Goal: Contribute content

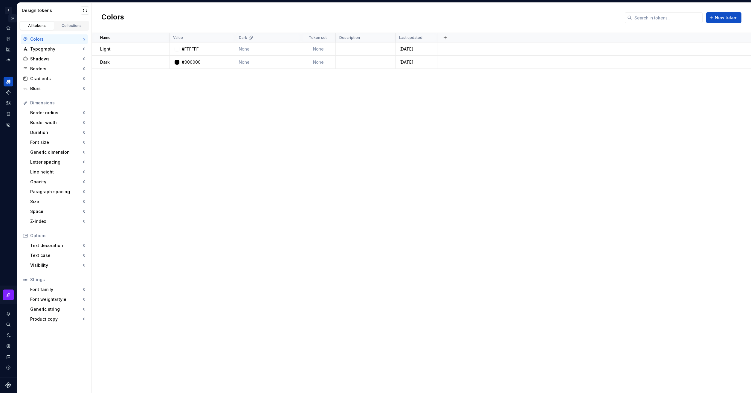
click at [14, 19] on button "Expand sidebar" at bounding box center [12, 18] width 8 height 8
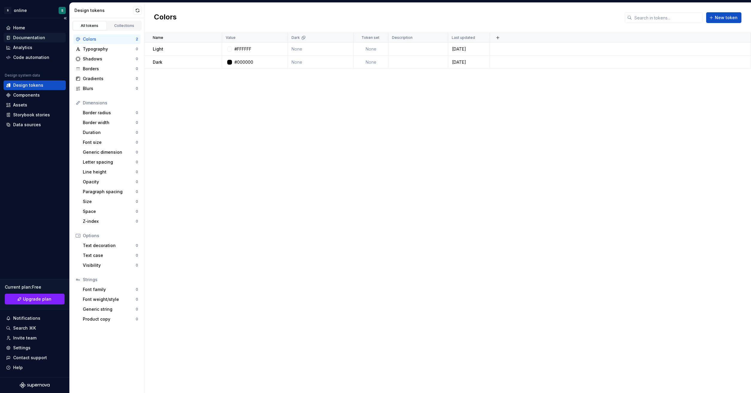
click at [25, 39] on div "Documentation" at bounding box center [29, 38] width 32 height 6
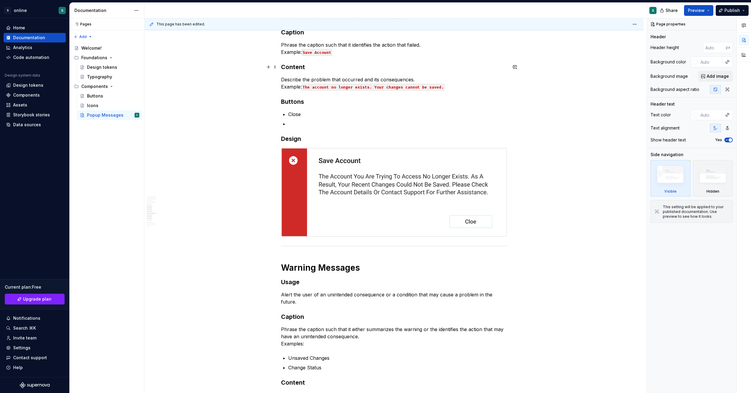
type textarea "*"
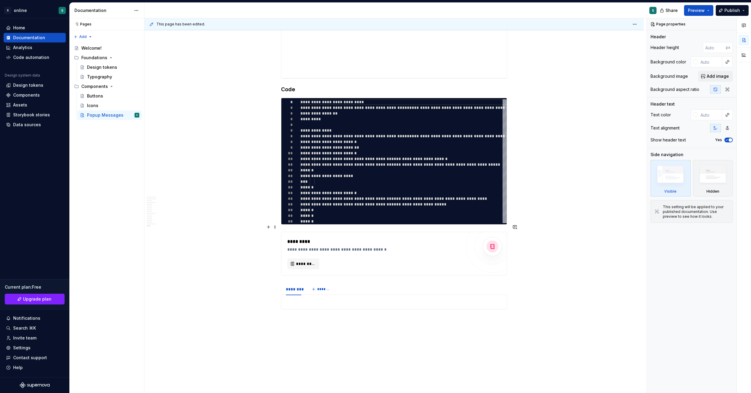
scroll to position [1230, 0]
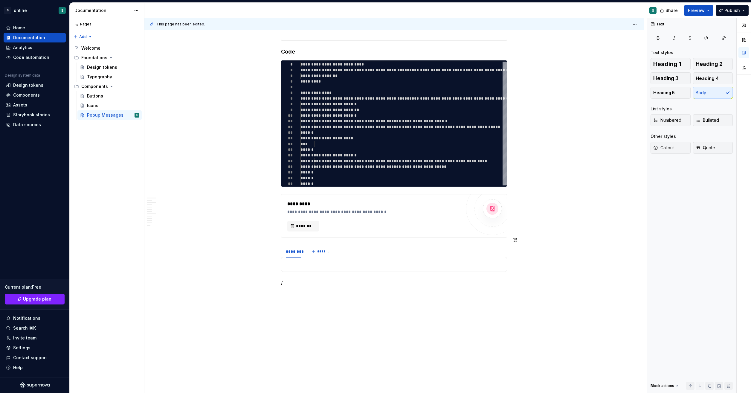
click at [315, 279] on p "/" at bounding box center [394, 282] width 226 height 7
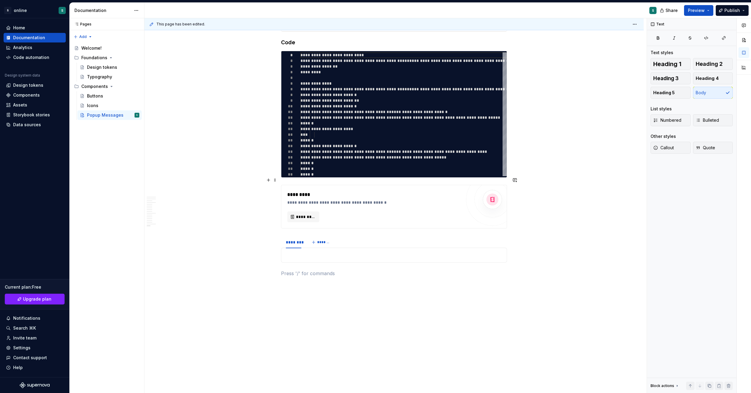
scroll to position [1240, 0]
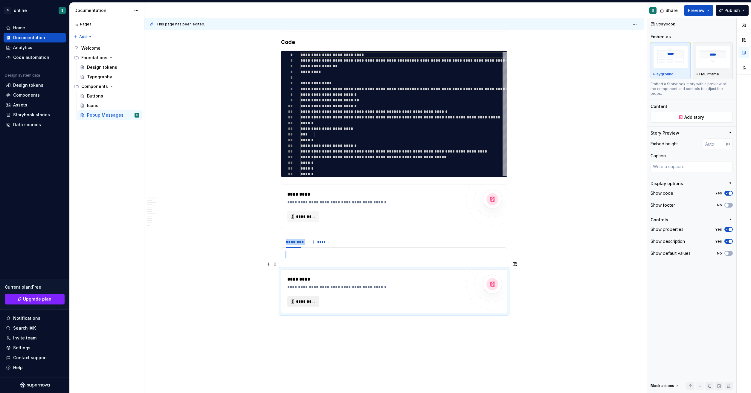
click at [303, 298] on span "*********" at bounding box center [305, 301] width 19 height 6
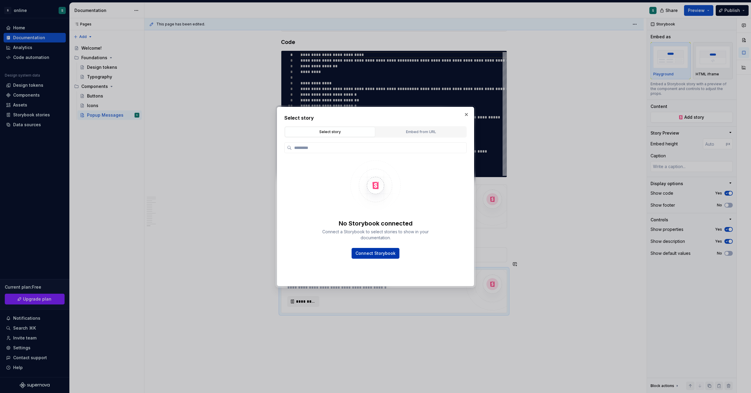
click at [389, 257] on button "Connect Storybook" at bounding box center [376, 253] width 48 height 11
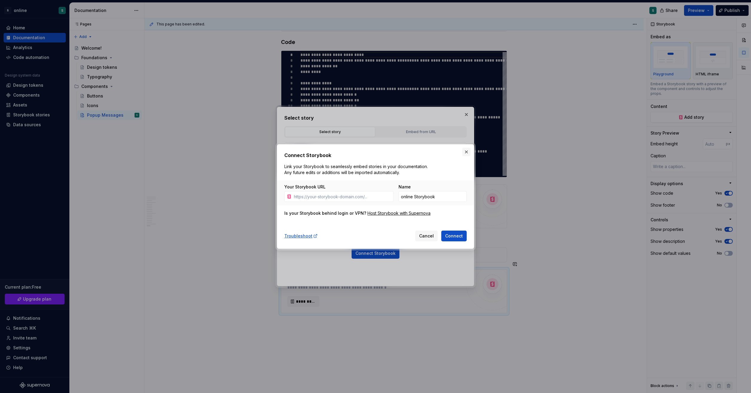
click at [469, 153] on button "button" at bounding box center [466, 152] width 8 height 8
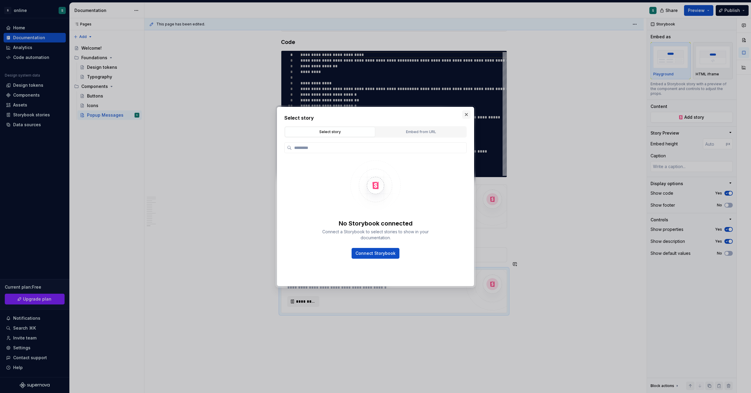
click at [468, 114] on button "button" at bounding box center [466, 114] width 8 height 8
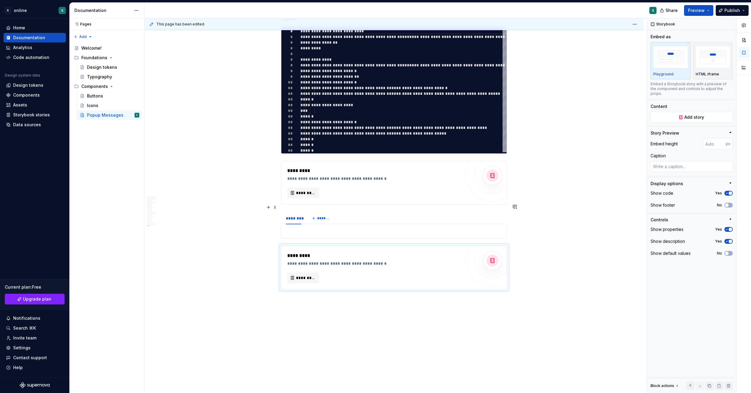
scroll to position [1276, 0]
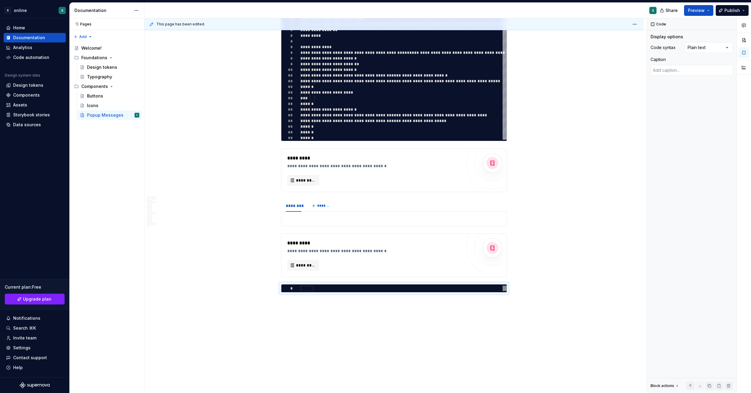
scroll to position [0, 0]
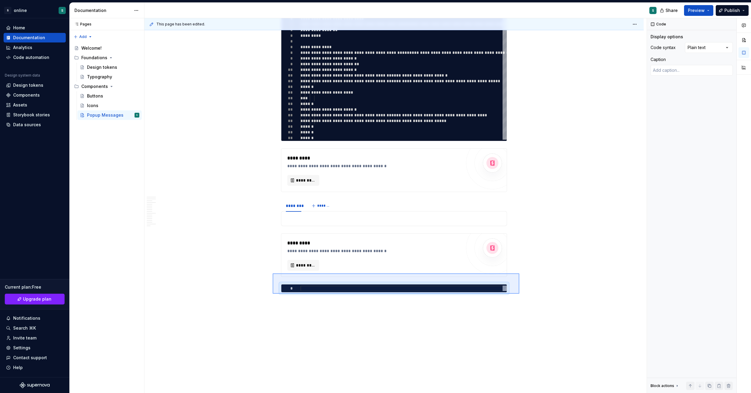
drag, startPoint x: 520, startPoint y: 294, endPoint x: 273, endPoint y: 273, distance: 247.6
click at [273, 273] on div "This page has been edited. Popup Messages Popup modal messages are small dialog…" at bounding box center [395, 205] width 502 height 375
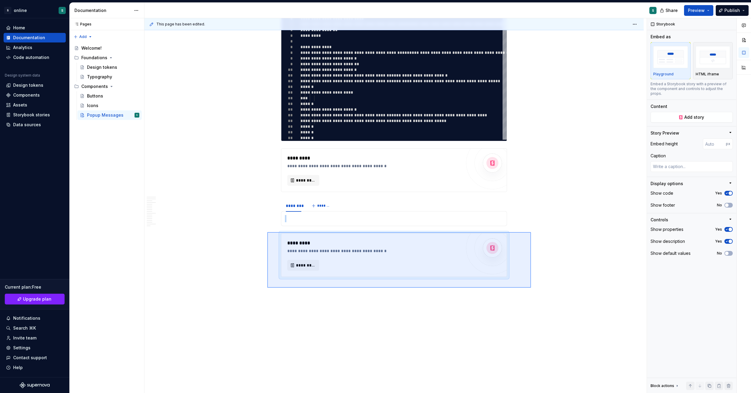
drag, startPoint x: 531, startPoint y: 288, endPoint x: 267, endPoint y: 232, distance: 270.2
click at [267, 232] on div "This page has been edited. Popup Messages Popup modal messages are small dialog…" at bounding box center [395, 205] width 502 height 375
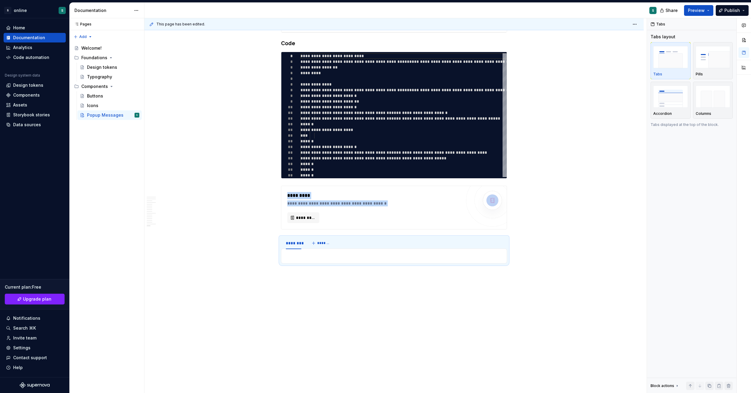
scroll to position [1230, 0]
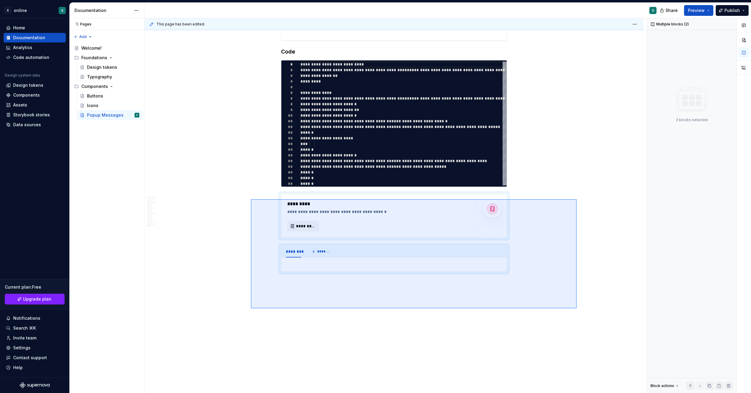
drag, startPoint x: 517, startPoint y: 291, endPoint x: 251, endPoint y: 199, distance: 281.3
click at [251, 199] on div "This page has been edited. Popup Messages Popup modal messages are small dialog…" at bounding box center [395, 205] width 502 height 375
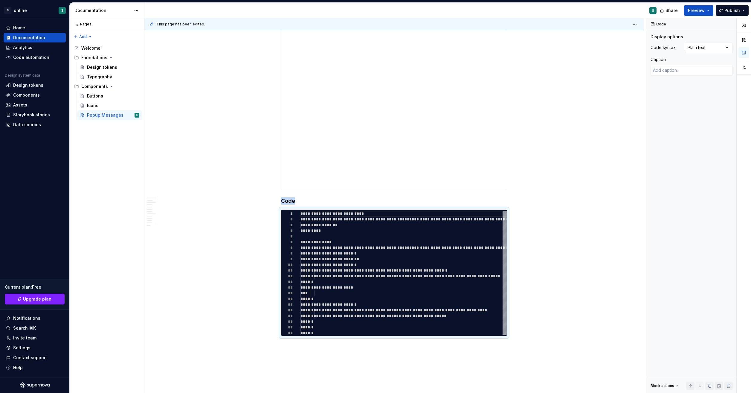
scroll to position [991, 0]
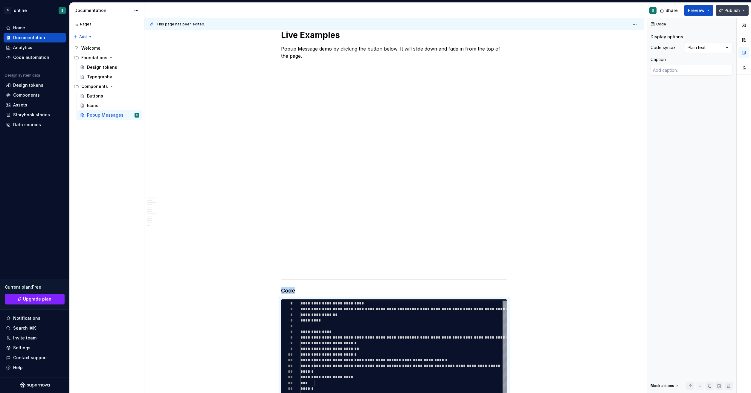
click at [744, 8] on button "Publish" at bounding box center [732, 10] width 33 height 11
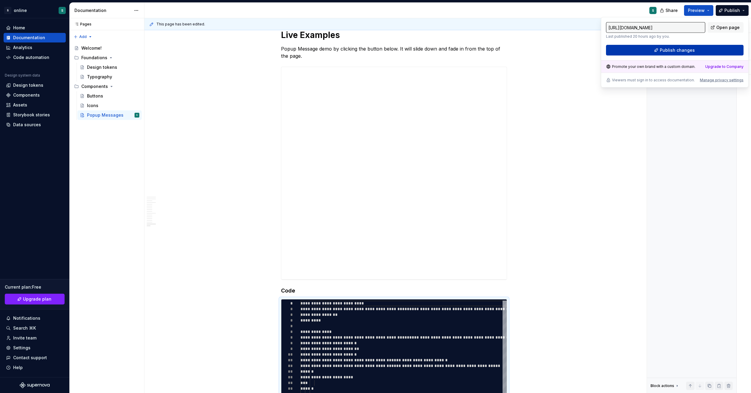
click at [689, 53] on button "Publish changes" at bounding box center [675, 50] width 138 height 11
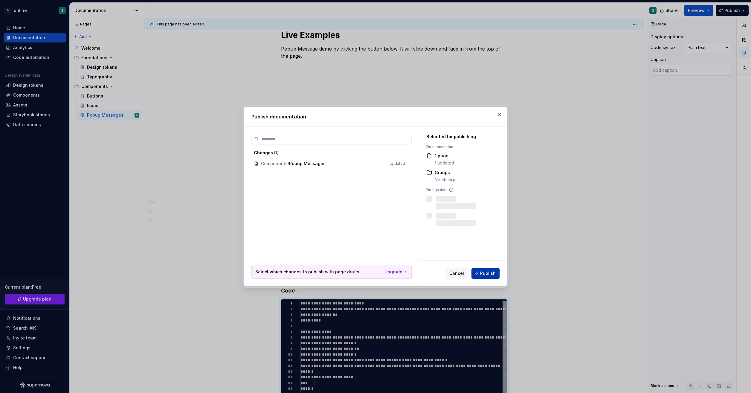
click at [486, 277] on button "Publish" at bounding box center [486, 273] width 28 height 11
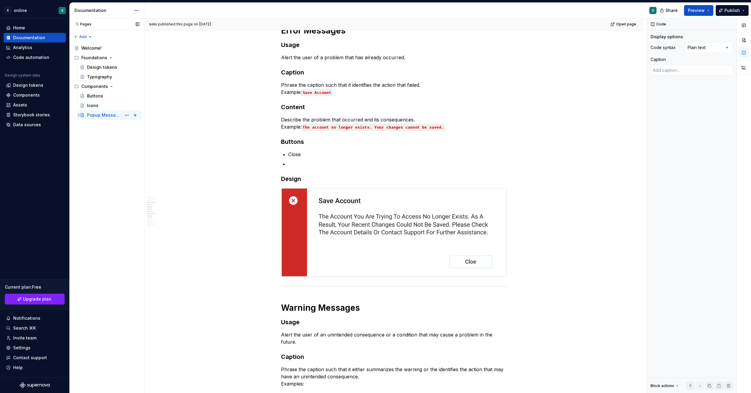
scroll to position [329, 0]
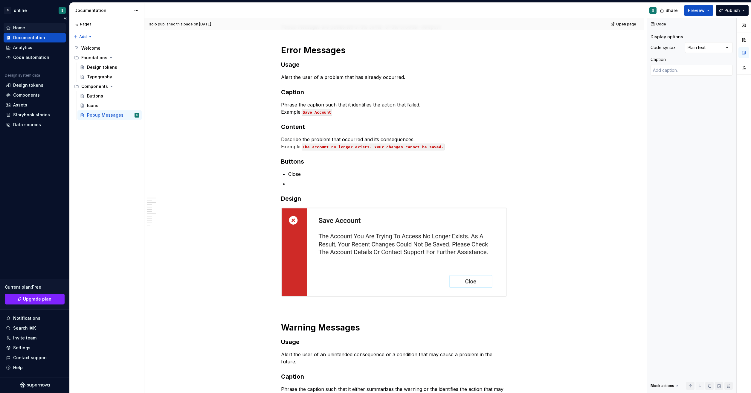
click at [30, 29] on div "Home" at bounding box center [34, 28] width 57 height 6
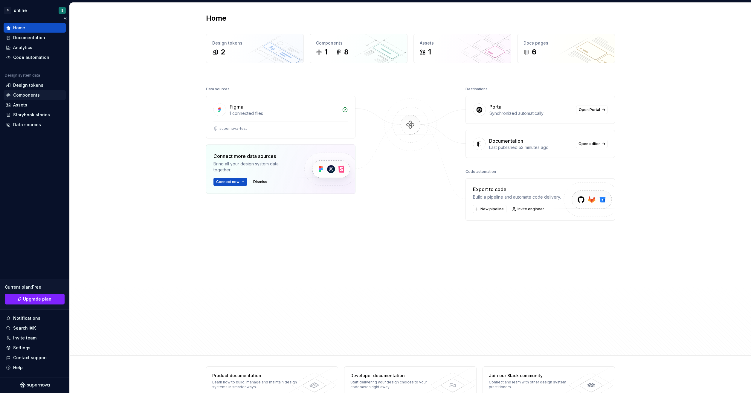
click at [41, 93] on div "Components" at bounding box center [34, 95] width 57 height 6
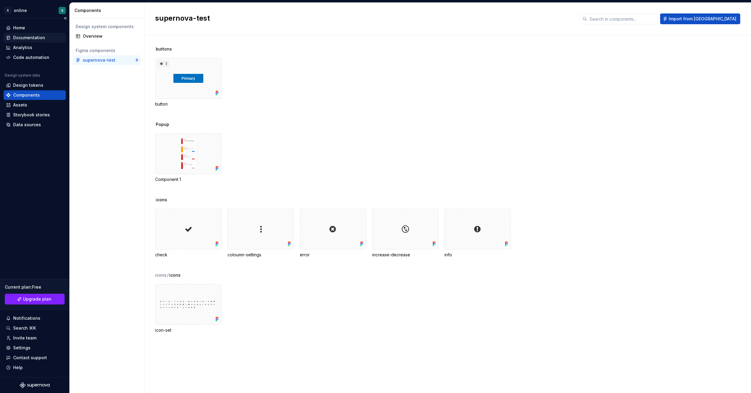
click at [31, 35] on div "Documentation" at bounding box center [29, 38] width 32 height 6
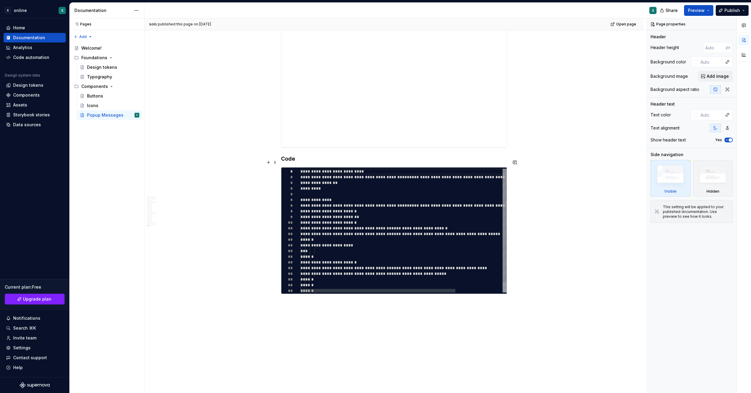
scroll to position [1141, 0]
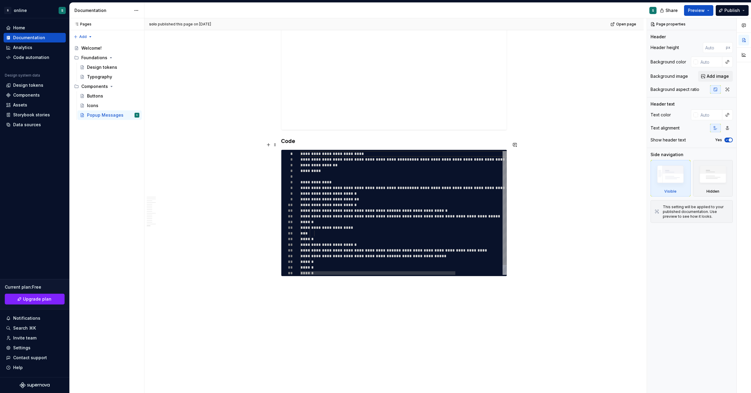
type textarea "*"
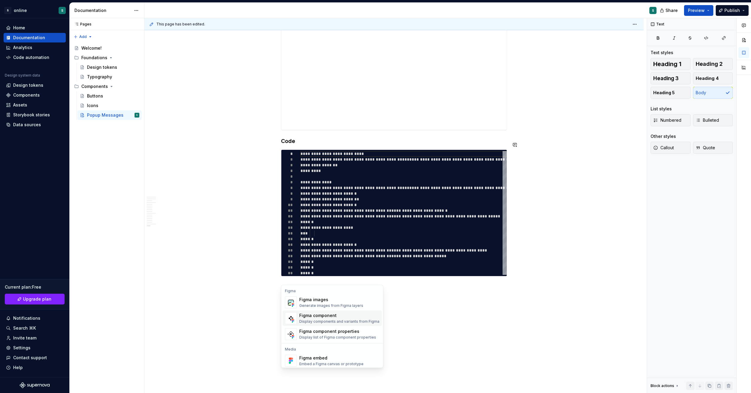
click at [325, 324] on div "Figma component Display components and variants from Figma" at bounding box center [339, 318] width 80 height 12
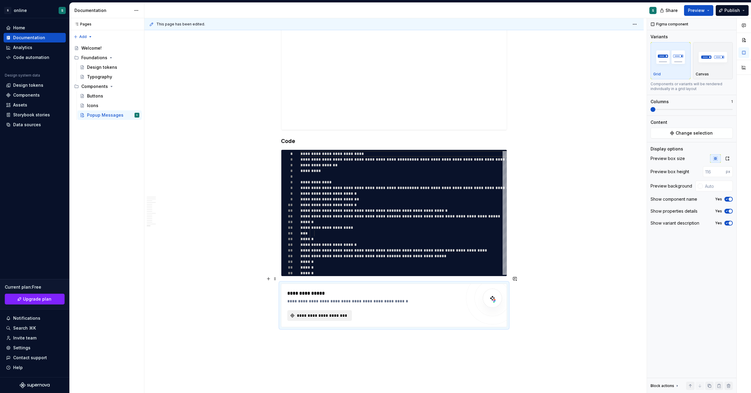
click at [320, 313] on span "**********" at bounding box center [322, 316] width 52 height 6
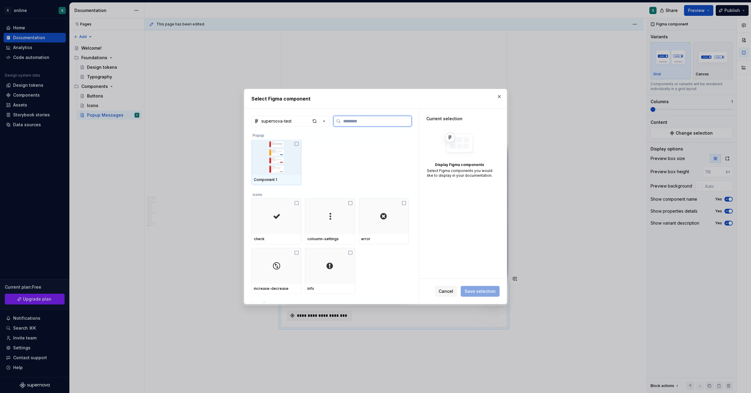
scroll to position [0, 0]
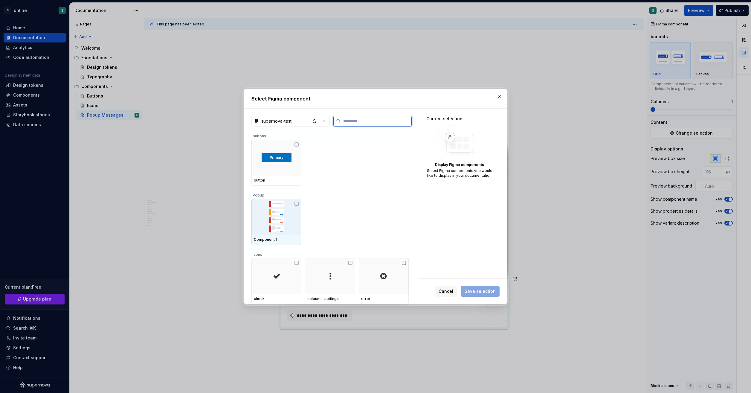
click at [296, 203] on icon at bounding box center [296, 203] width 5 height 5
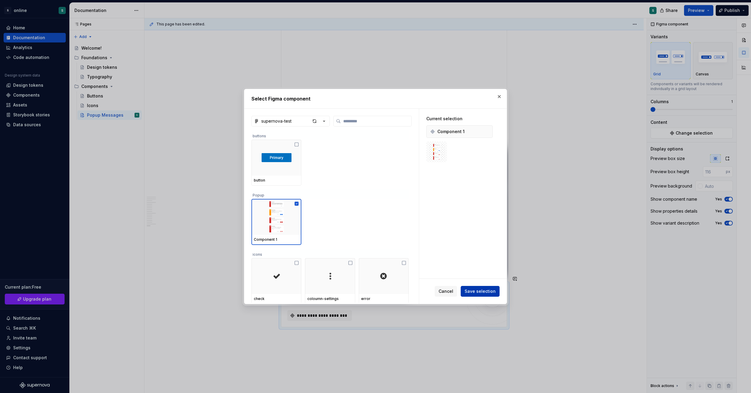
click at [484, 291] on span "Save selection" at bounding box center [480, 291] width 31 height 6
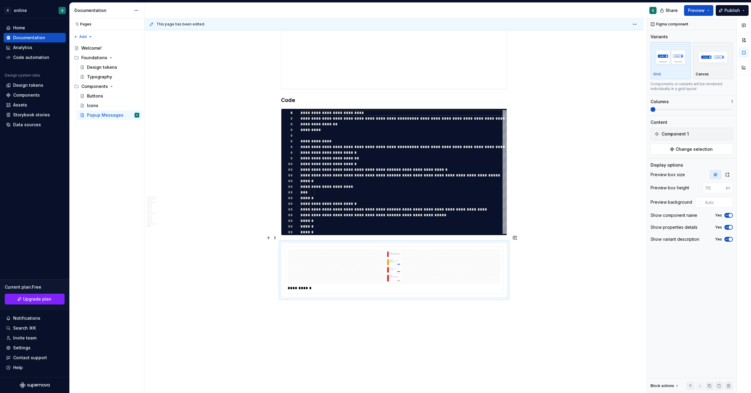
scroll to position [1203, 0]
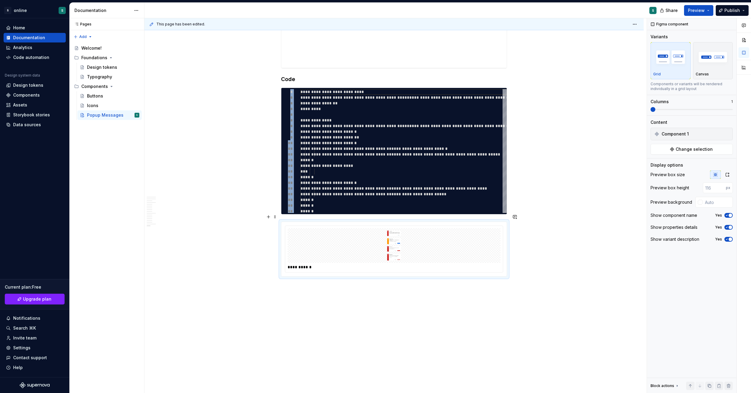
click at [485, 240] on div at bounding box center [394, 245] width 213 height 35
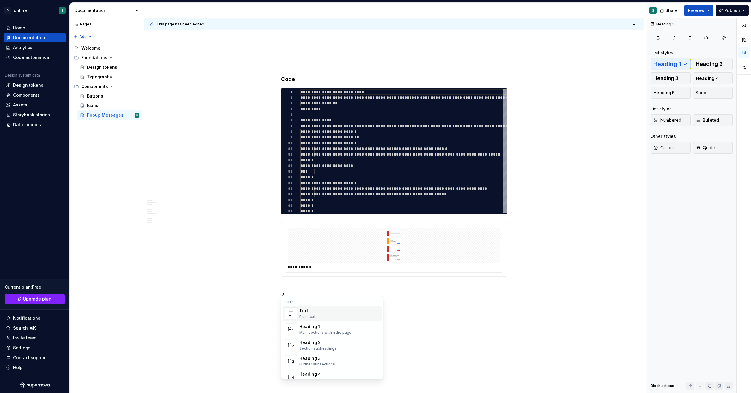
type textarea "*"
click at [327, 314] on div "Display a simple table" at bounding box center [318, 316] width 39 height 5
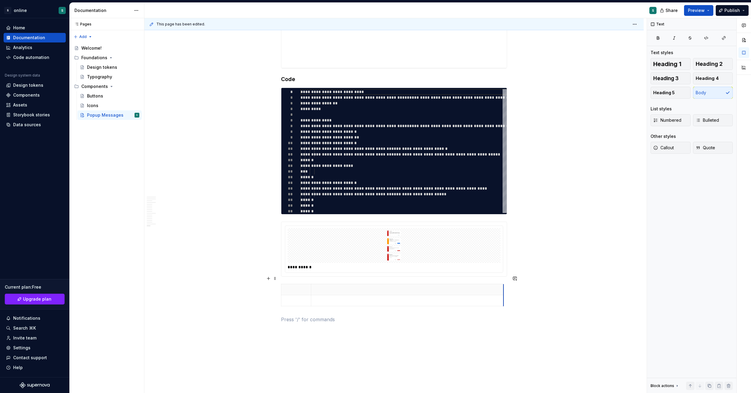
drag, startPoint x: 340, startPoint y: 294, endPoint x: 504, endPoint y: 299, distance: 163.4
click at [301, 287] on p at bounding box center [296, 290] width 22 height 6
click at [314, 316] on p at bounding box center [394, 319] width 226 height 7
click at [317, 254] on div "Tabs" at bounding box center [320, 252] width 42 height 6
click at [294, 319] on div "********" at bounding box center [294, 322] width 16 height 6
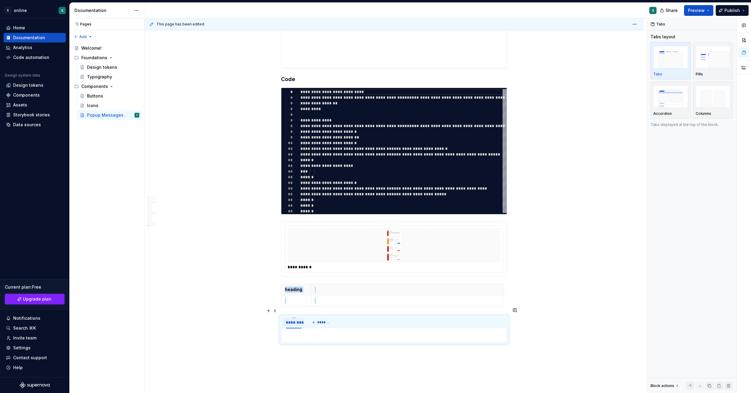
click at [294, 319] on div "********" at bounding box center [294, 322] width 16 height 6
type input "****"
click at [297, 332] on p at bounding box center [394, 335] width 218 height 7
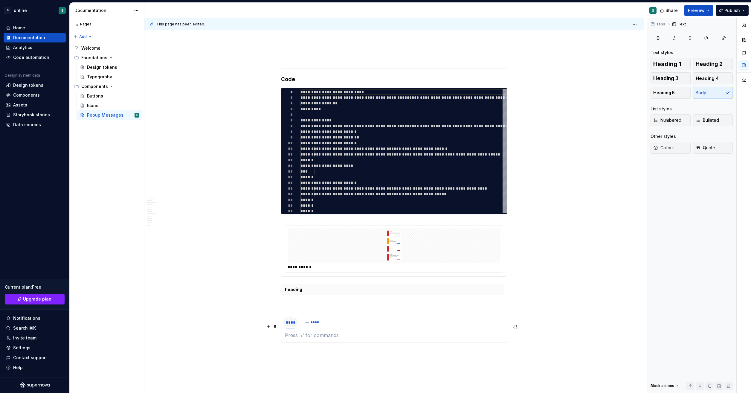
click at [298, 332] on p at bounding box center [394, 335] width 218 height 7
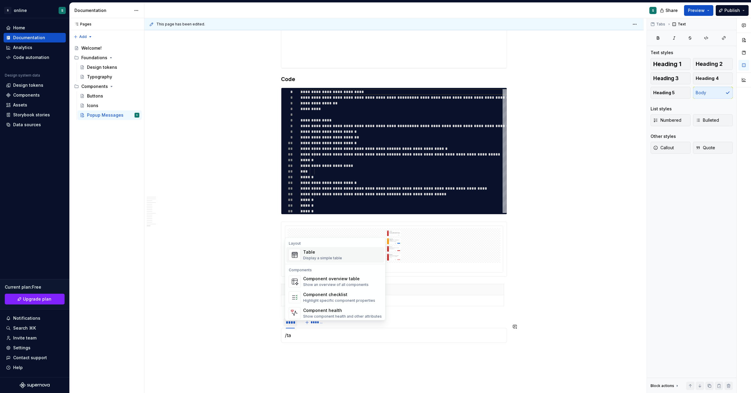
click at [323, 248] on span "Table Display a simple table" at bounding box center [336, 255] width 98 height 16
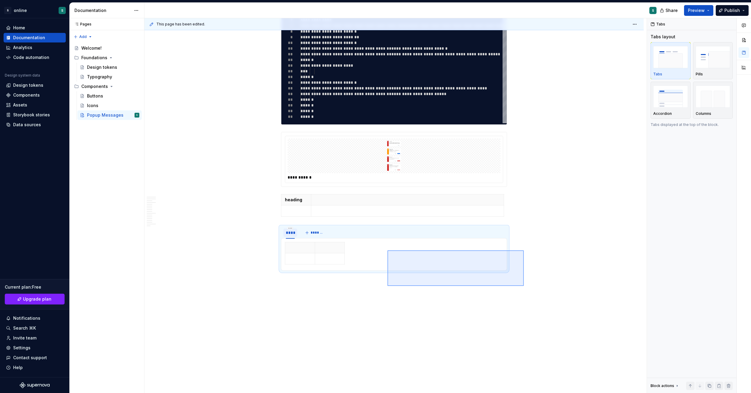
scroll to position [1291, 0]
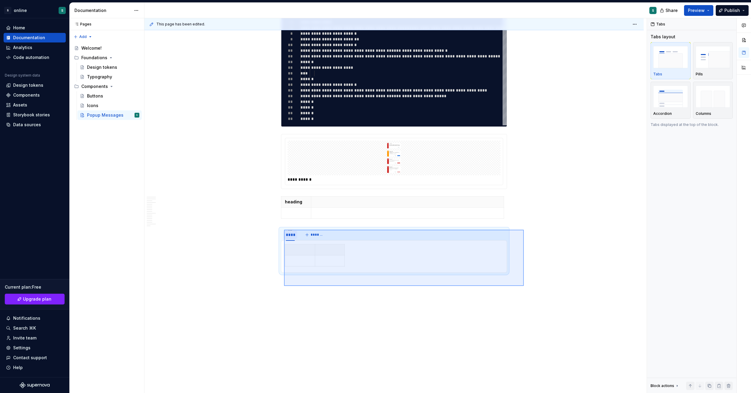
drag, startPoint x: 388, startPoint y: 250, endPoint x: 284, endPoint y: 230, distance: 105.5
click at [284, 230] on div "This page has been edited. Popup Messages Popup modal messages are small dialog…" at bounding box center [395, 205] width 502 height 375
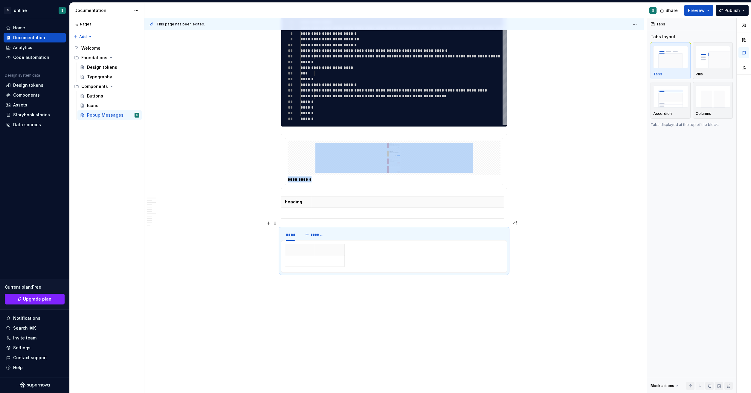
scroll to position [1239, 0]
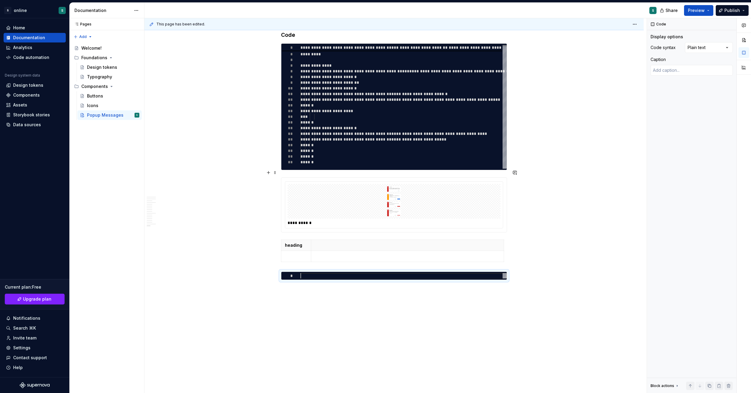
scroll to position [1250, 0]
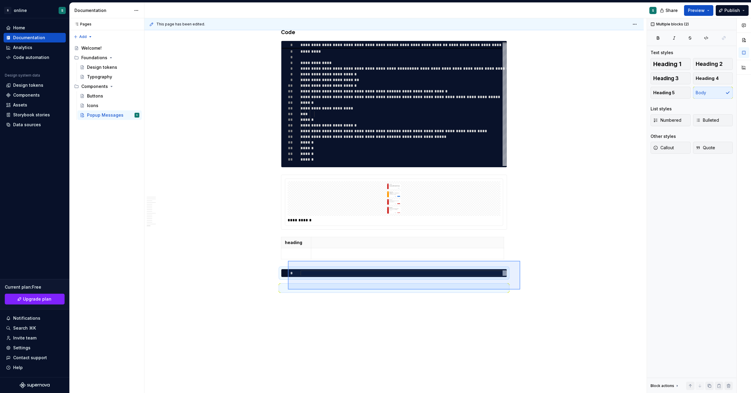
drag, startPoint x: 388, startPoint y: 255, endPoint x: 289, endPoint y: 257, distance: 99.3
click at [288, 258] on div "This page has been edited. Popup Messages Popup modal messages are small dialog…" at bounding box center [395, 205] width 502 height 375
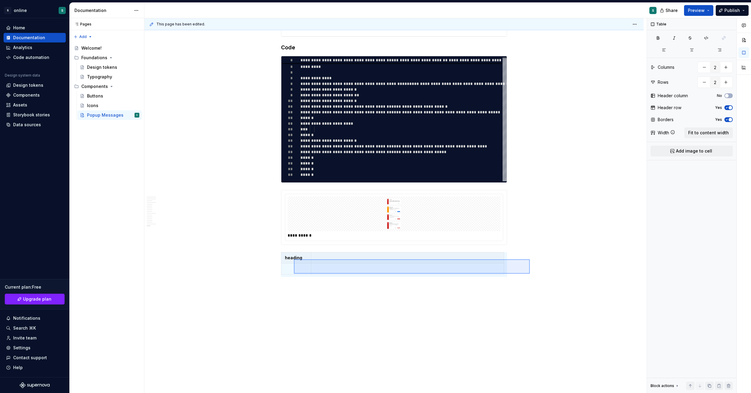
scroll to position [1239, 0]
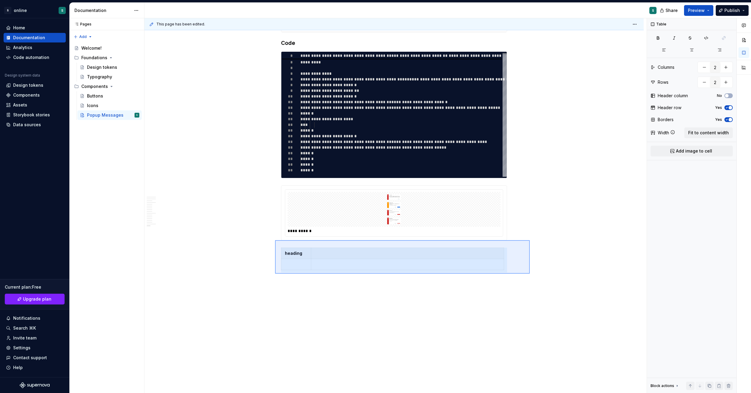
click at [275, 240] on div "This page has been edited. Popup Messages Popup modal messages are small dialog…" at bounding box center [395, 205] width 502 height 375
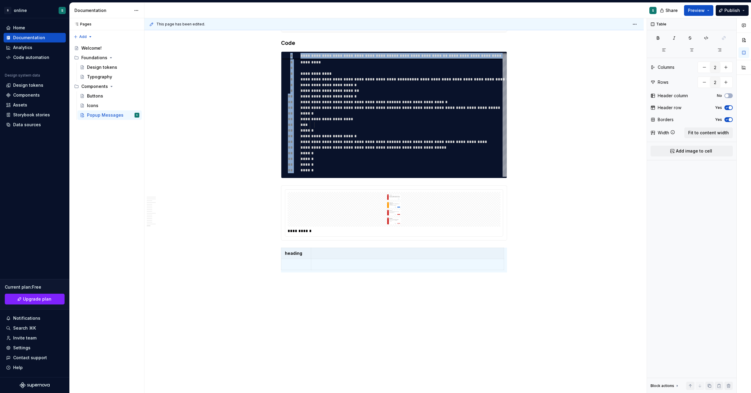
scroll to position [1203, 0]
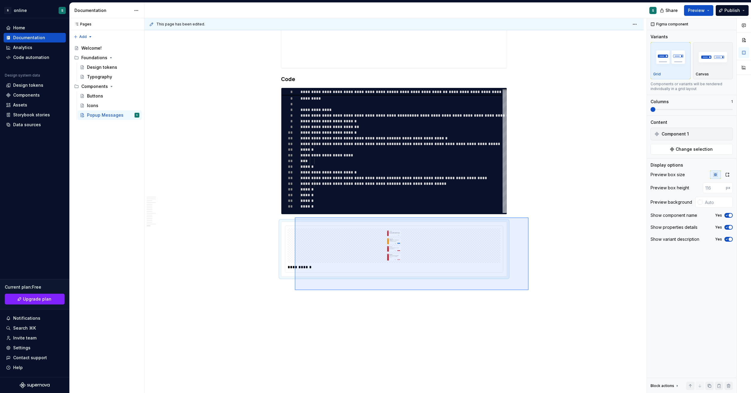
drag, startPoint x: 529, startPoint y: 290, endPoint x: 295, endPoint y: 217, distance: 244.9
click at [295, 217] on div "This page has been edited. Popup Messages Popup modal messages are small dialog…" at bounding box center [395, 205] width 502 height 375
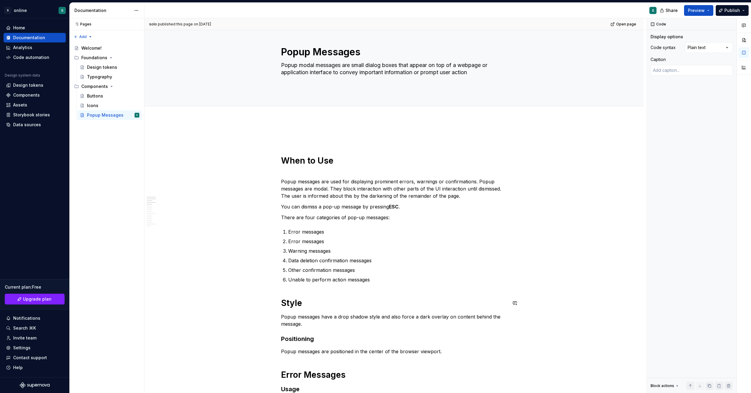
scroll to position [0, 0]
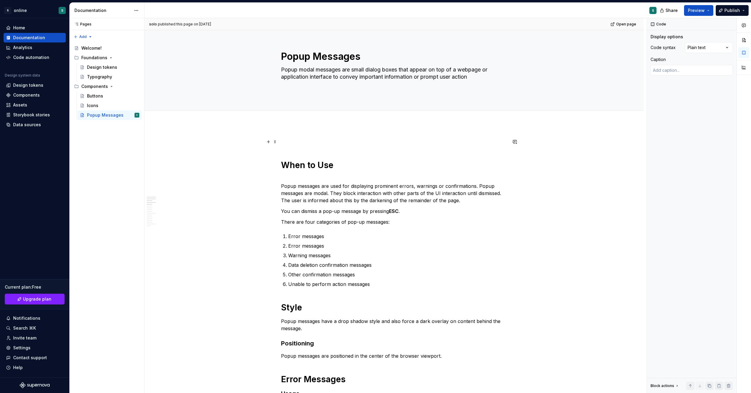
click at [342, 138] on p at bounding box center [394, 141] width 226 height 7
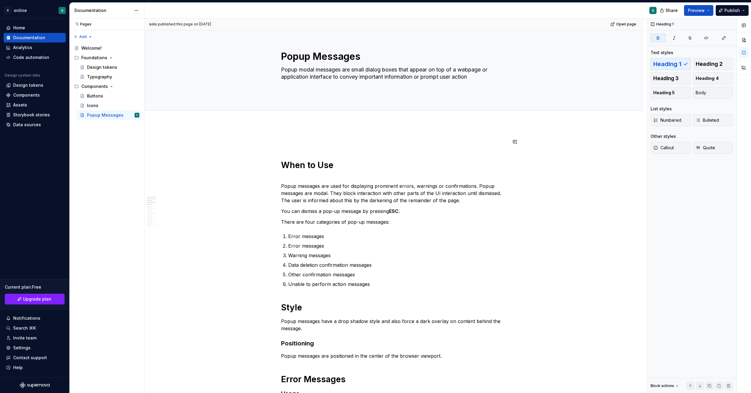
click at [294, 143] on p at bounding box center [394, 141] width 226 height 7
click at [299, 141] on p at bounding box center [394, 141] width 226 height 7
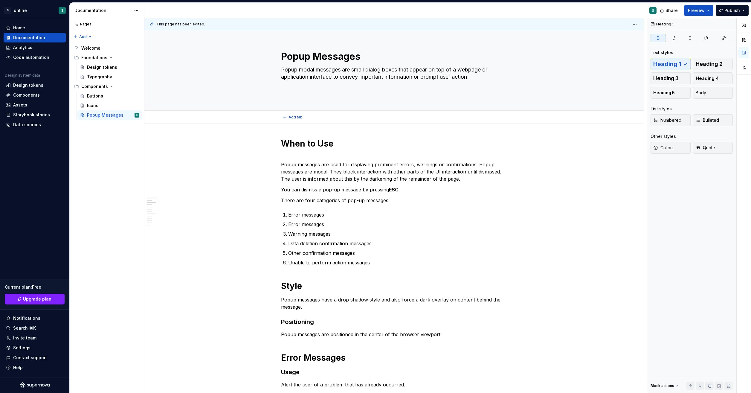
click at [330, 120] on div "Add tab" at bounding box center [394, 117] width 226 height 8
click at [100, 79] on div "Typography" at bounding box center [99, 77] width 25 height 6
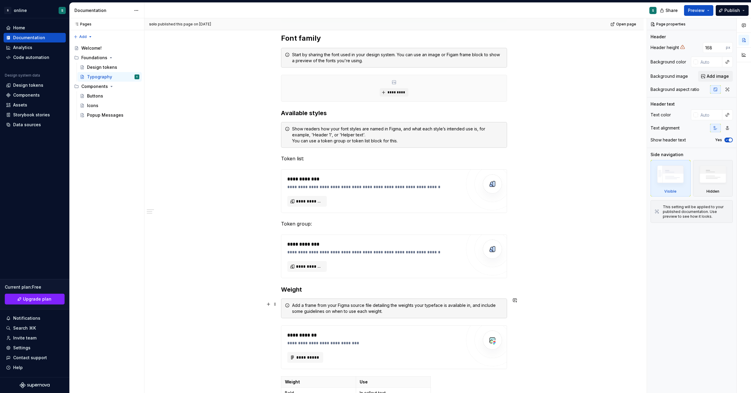
scroll to position [269, 0]
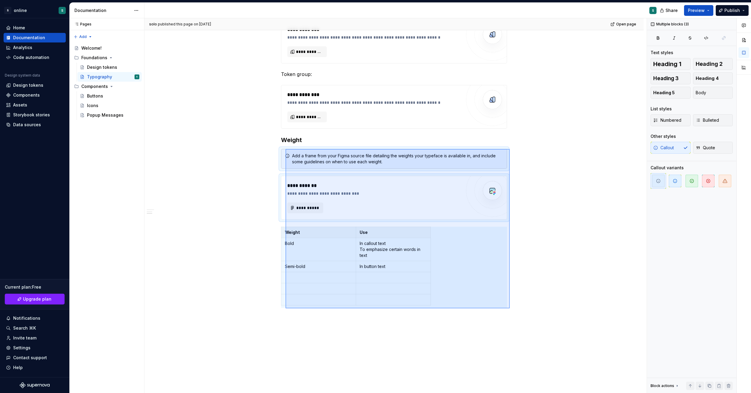
drag, startPoint x: 465, startPoint y: 296, endPoint x: 286, endPoint y: 149, distance: 231.9
click at [286, 149] on div "**********" at bounding box center [395, 205] width 502 height 375
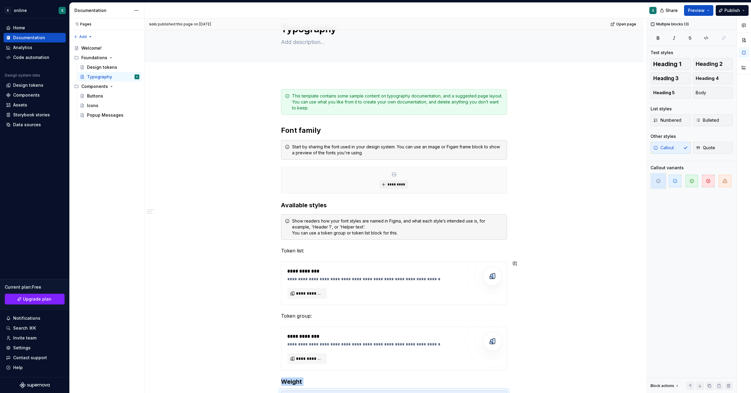
scroll to position [26, 0]
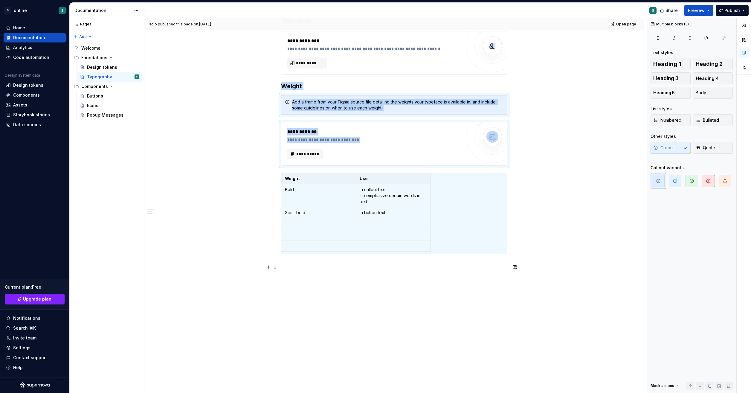
click at [317, 263] on p at bounding box center [394, 264] width 226 height 7
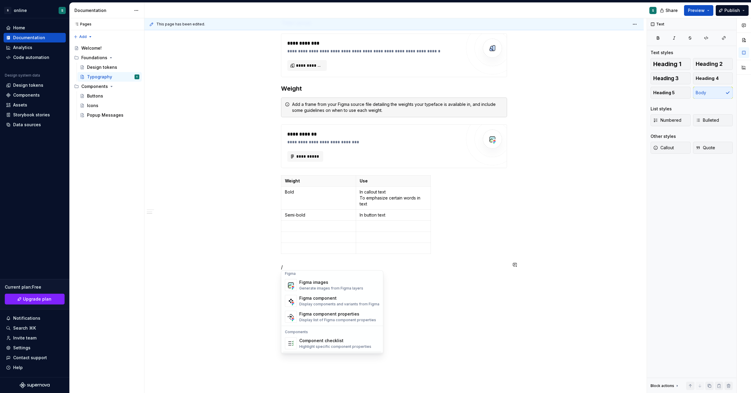
scroll to position [595, 0]
type textarea "*"
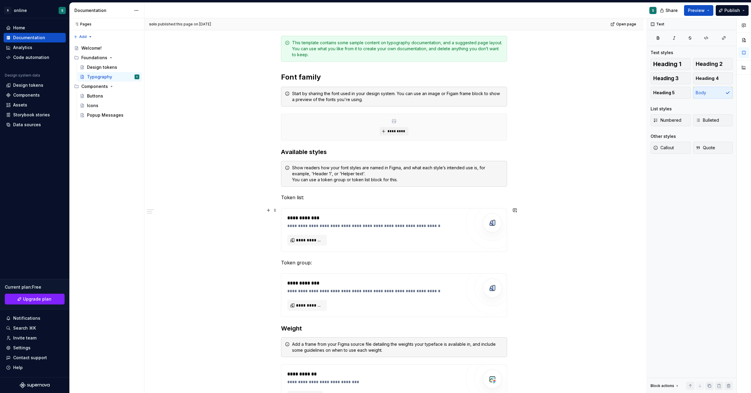
scroll to position [0, 0]
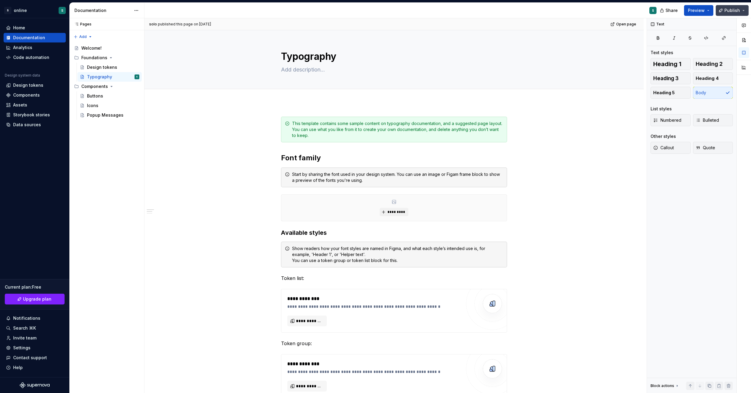
click at [737, 11] on span "Publish" at bounding box center [733, 10] width 16 height 6
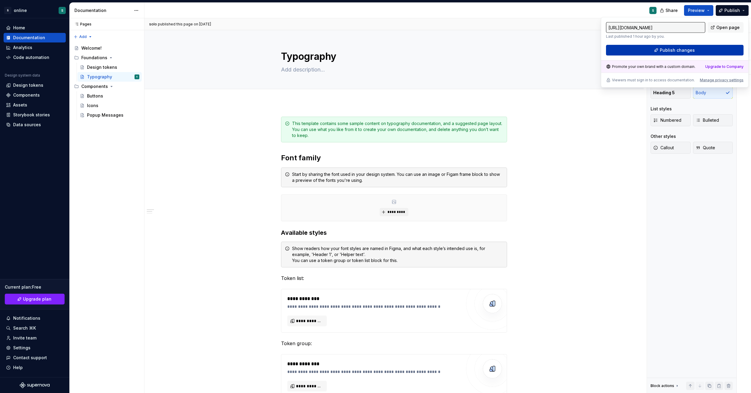
click at [678, 50] on span "Publish changes" at bounding box center [677, 50] width 35 height 6
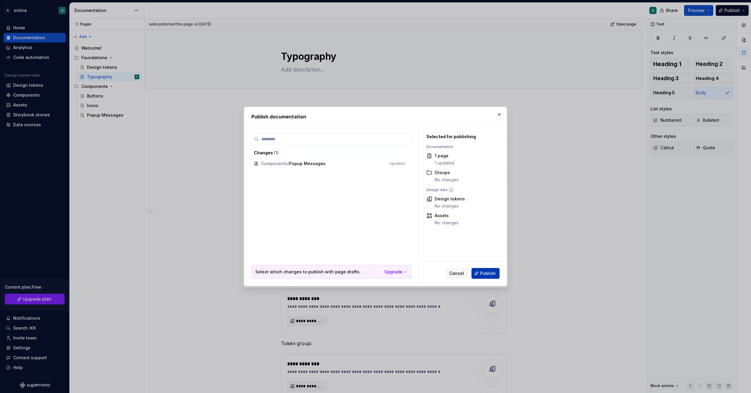
click at [494, 272] on span "Publish" at bounding box center [488, 273] width 16 height 6
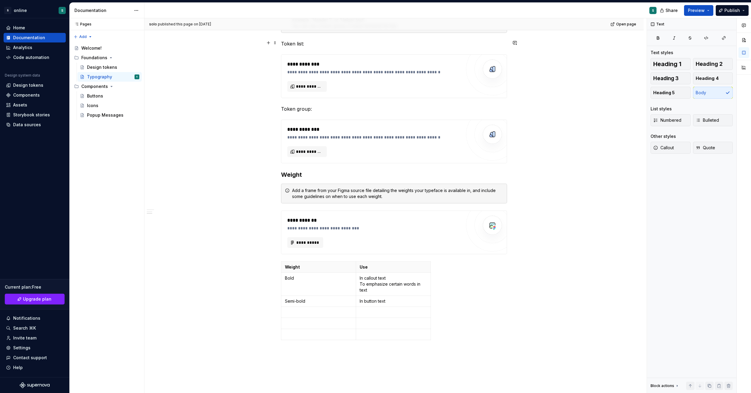
scroll to position [299, 0]
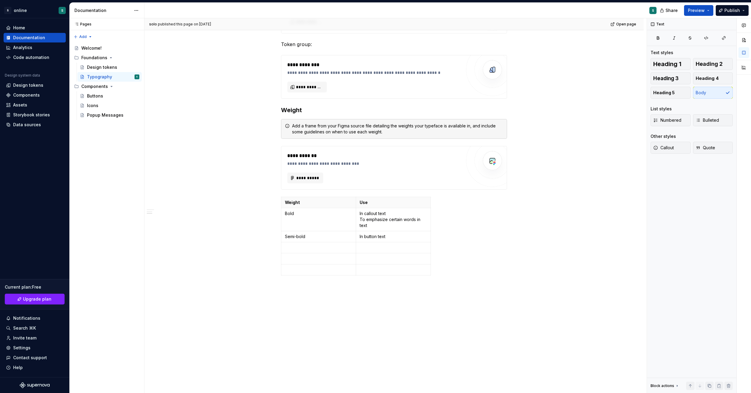
type textarea "*"
